Goal: Task Accomplishment & Management: Manage account settings

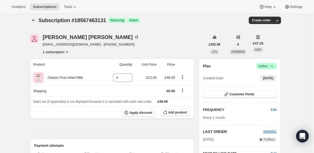
scroll to position [9, 0]
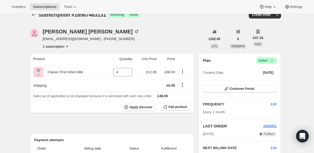
click at [264, 60] on span "Active |" at bounding box center [266, 60] width 16 height 5
click at [255, 78] on span "Cancel subscription" at bounding box center [266, 80] width 30 height 4
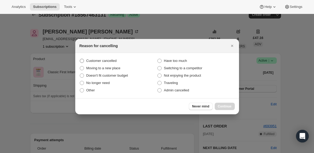
click at [104, 61] on span "Customer cancelled" at bounding box center [101, 61] width 30 height 4
click at [80, 59] on input "Customer cancelled" at bounding box center [80, 59] width 0 height 0
radio input "true"
click at [221, 107] on span "Continue" at bounding box center [225, 107] width 14 height 4
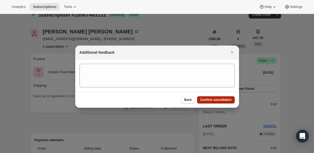
click at [208, 101] on span "Confirm cancellation" at bounding box center [215, 100] width 31 height 4
